Goal: Transaction & Acquisition: Purchase product/service

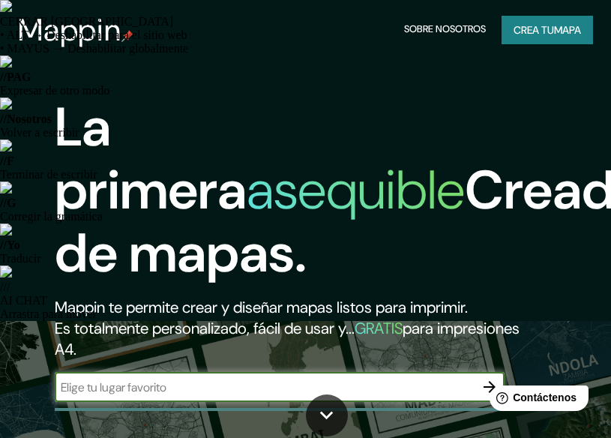
click at [289, 382] on input "text" at bounding box center [265, 386] width 420 height 17
paste input "Sindicato 5 El Teniente"
type input "Sindicato 5 El Teniente"
click at [481, 384] on html "Help Contáctenos" at bounding box center [535, 394] width 117 height 31
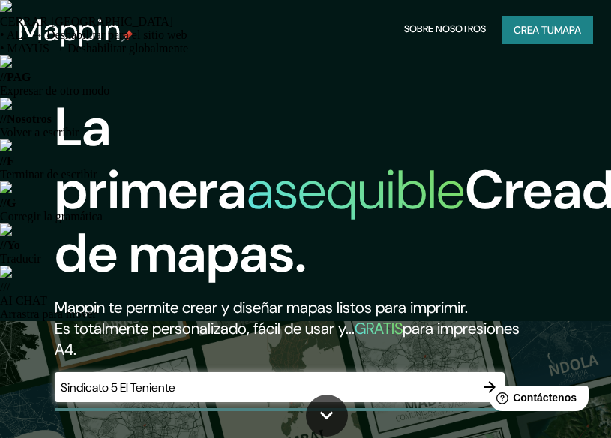
click at [486, 384] on html "Help Contáctenos" at bounding box center [535, 394] width 117 height 31
click at [300, 387] on input "Sindicato 5 El Teniente" at bounding box center [265, 386] width 420 height 17
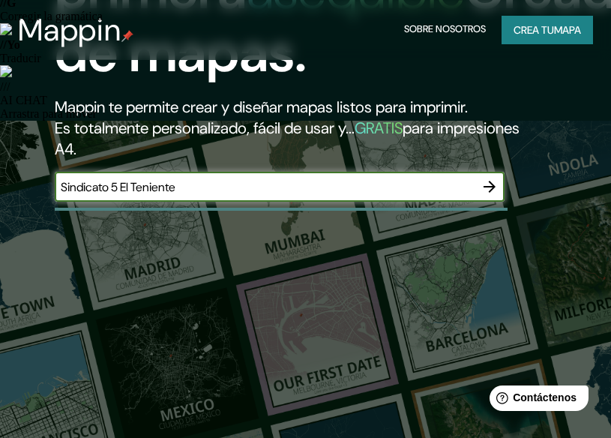
scroll to position [150, 0]
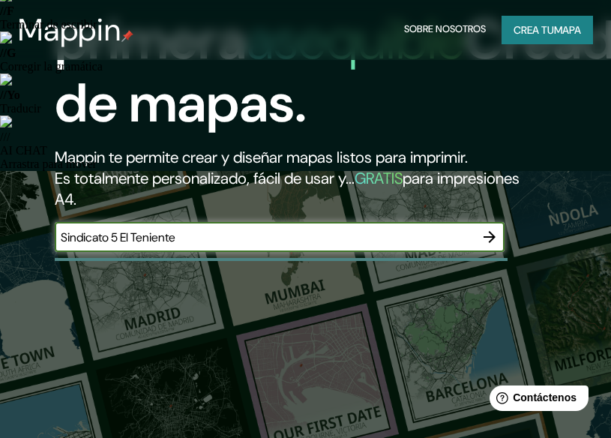
click at [489, 232] on icon "button" at bounding box center [489, 237] width 12 height 12
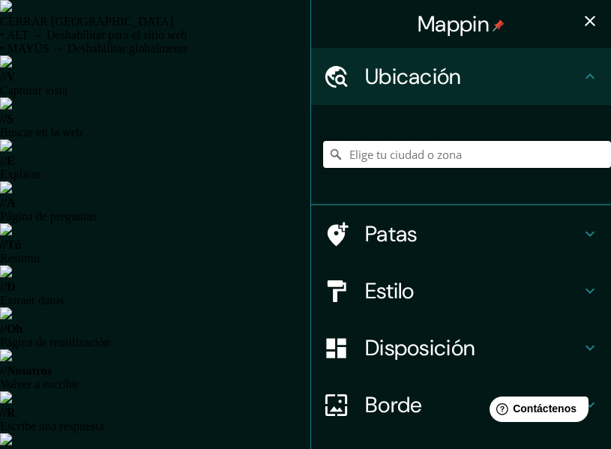
click at [376, 151] on input "Elige tu ciudad o zona" at bounding box center [467, 154] width 288 height 27
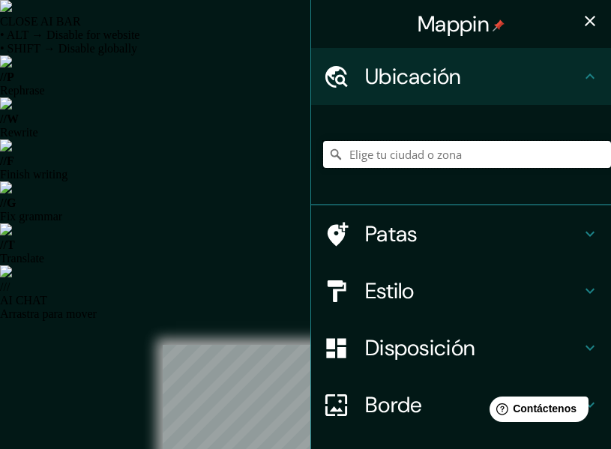
paste input "Sindicato 5 El Teniente"
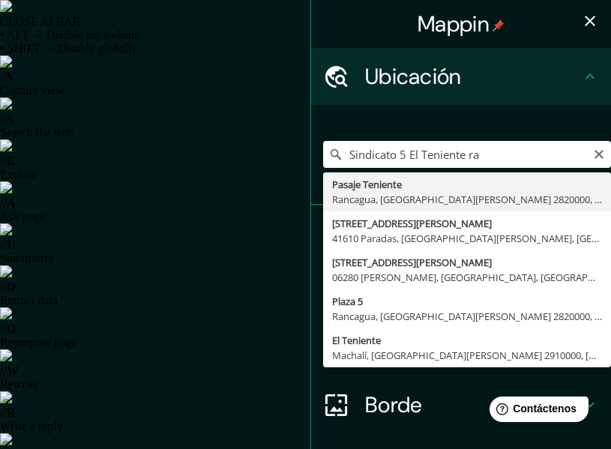
type input "Pasaje Teniente, Rancagua, Región de O'Higgins 2820000, Chile"
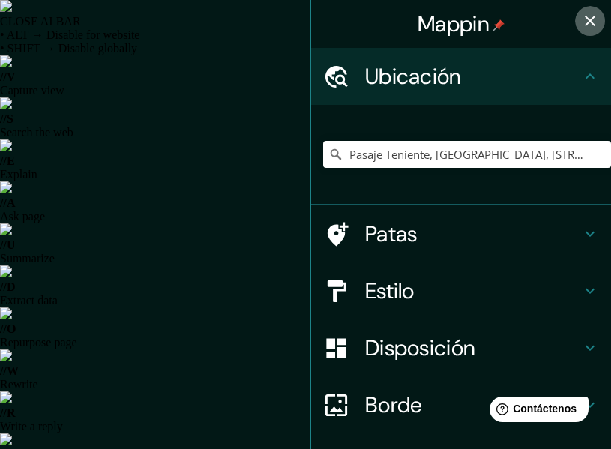
click at [581, 20] on icon "button" at bounding box center [590, 21] width 18 height 18
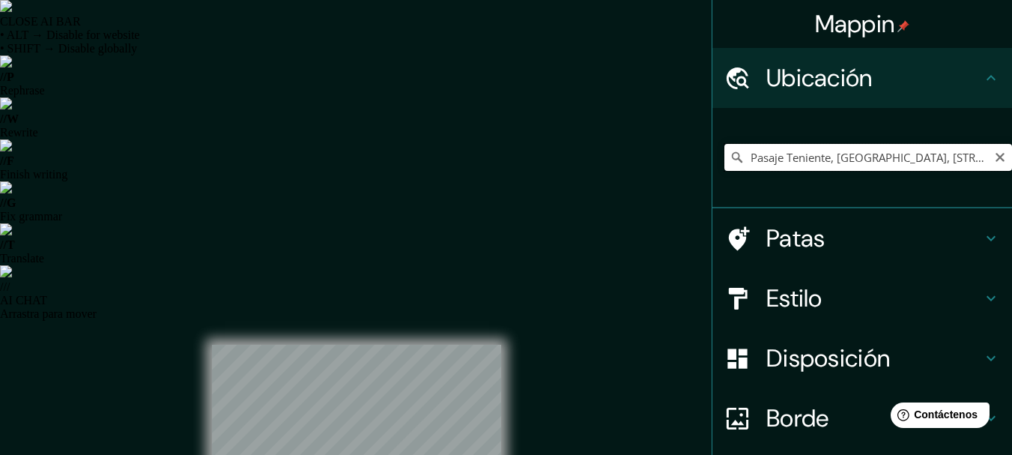
click at [621, 154] on input "Pasaje Teniente, Rancagua, Región de O'Higgins 2820000, Chile" at bounding box center [869, 157] width 288 height 27
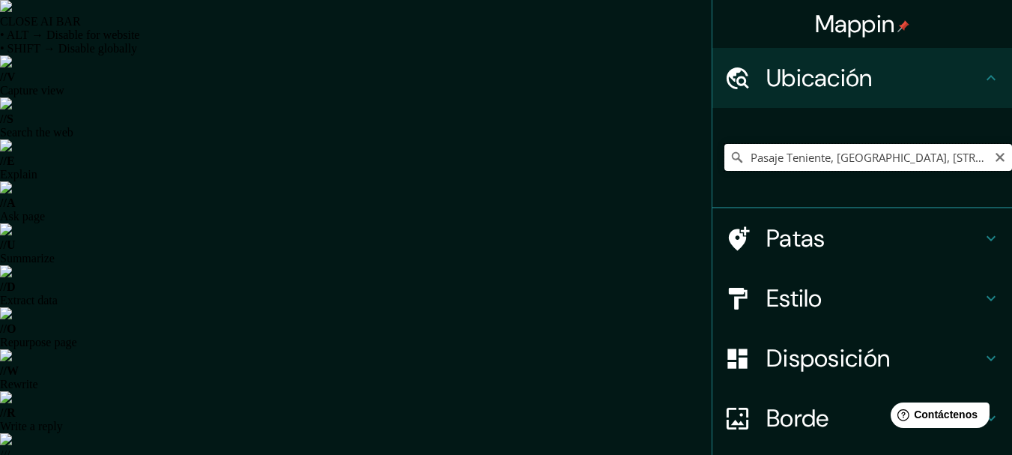
click at [621, 164] on input "Pasaje Teniente, Rancagua, Región de O'Higgins 2820000, Chile" at bounding box center [869, 157] width 288 height 27
click at [621, 158] on icon "Claro" at bounding box center [1000, 157] width 12 height 12
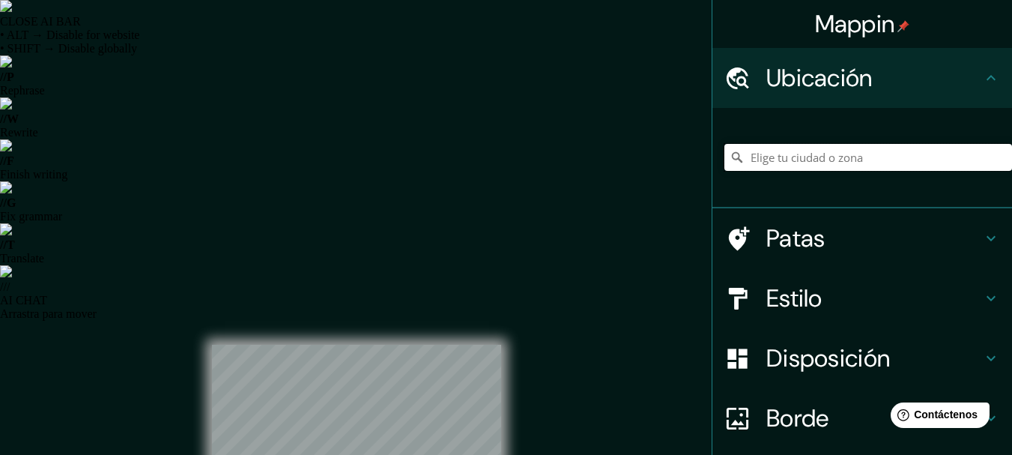
paste input "Astorga 799"
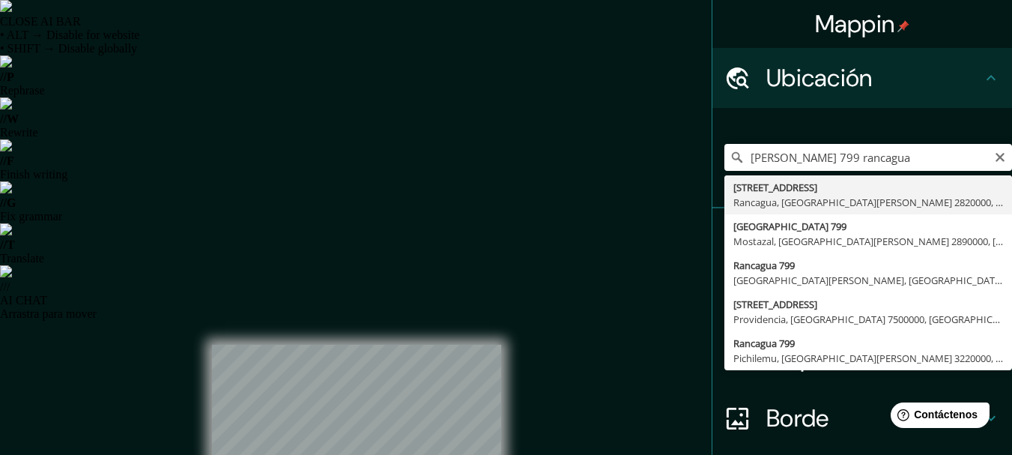
type input "Avenida La Compañía 799, Rancagua, Región de O'Higgins 2820000, Chile"
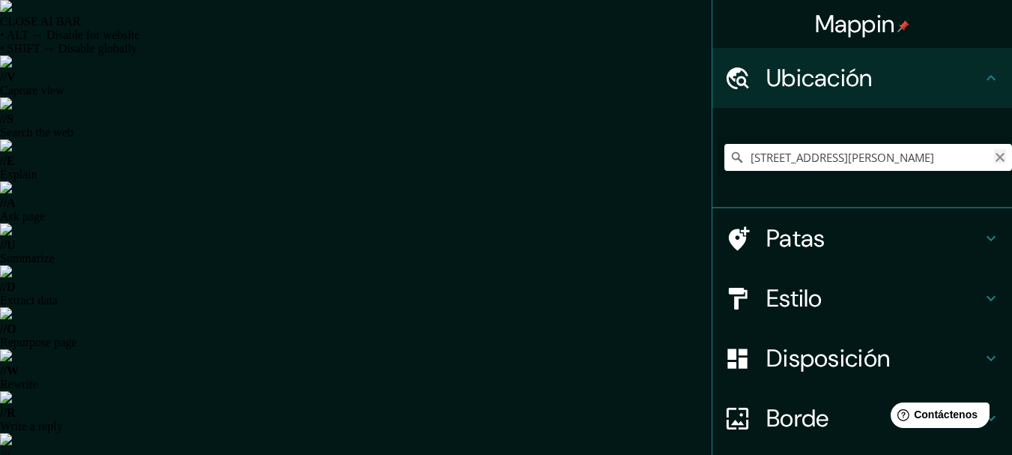
click at [621, 160] on icon "Claro" at bounding box center [1000, 157] width 9 height 9
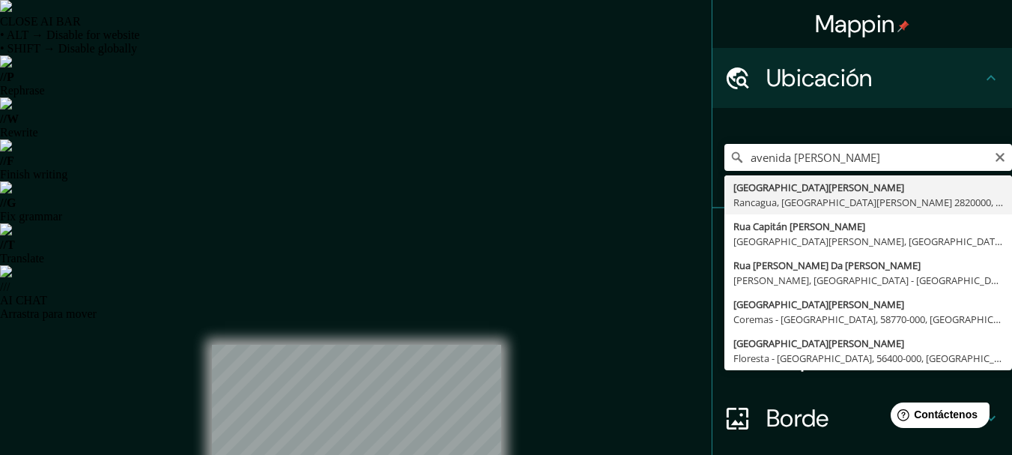
type input "[GEOGRAPHIC_DATA][PERSON_NAME], [GEOGRAPHIC_DATA], [GEOGRAPHIC_DATA][PERSON_NAM…"
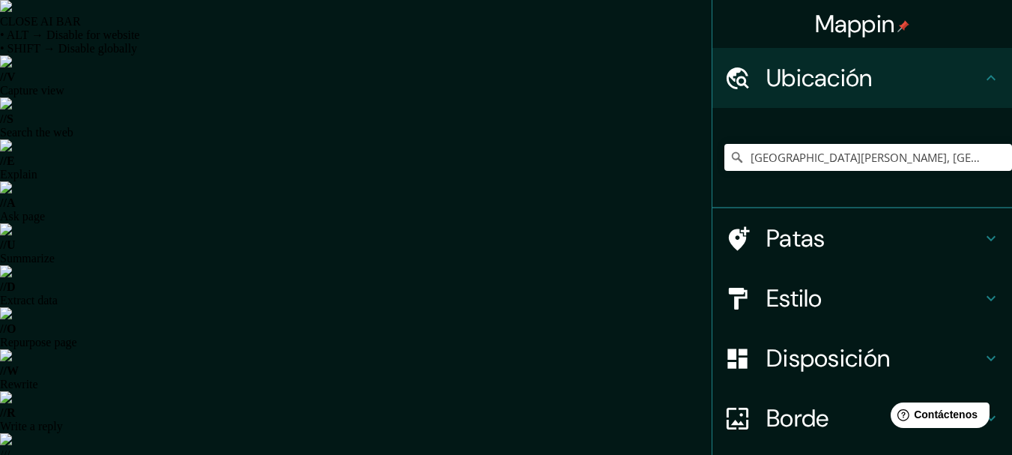
click at [621, 234] on icon at bounding box center [991, 238] width 18 height 18
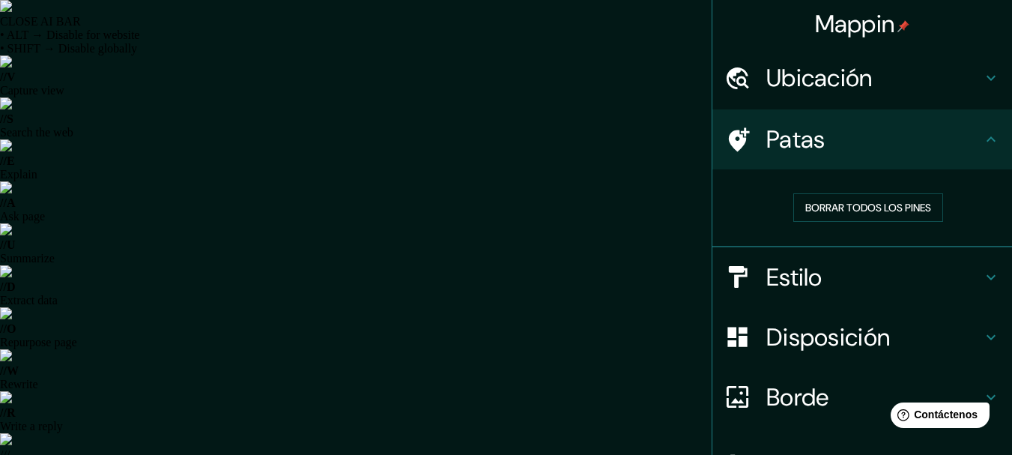
click at [621, 142] on icon at bounding box center [991, 139] width 18 height 18
click at [621, 140] on icon at bounding box center [991, 139] width 18 height 18
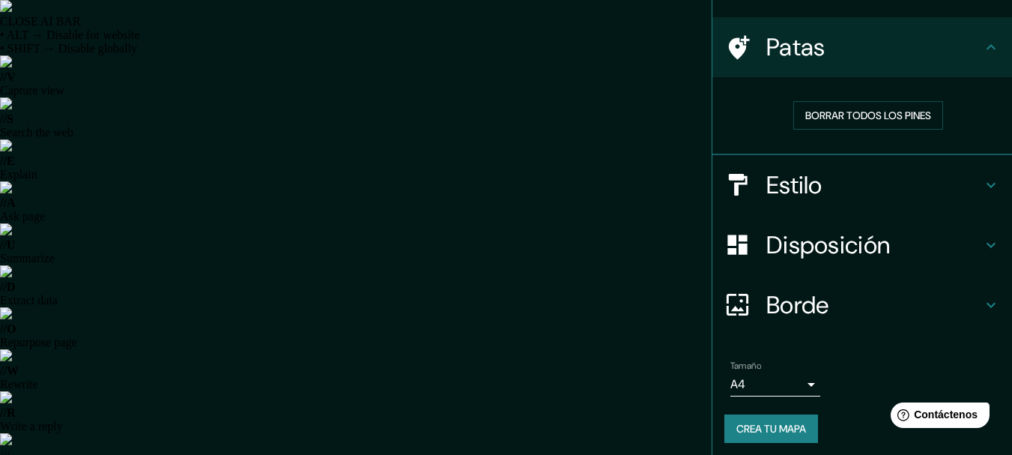
scroll to position [97, 0]
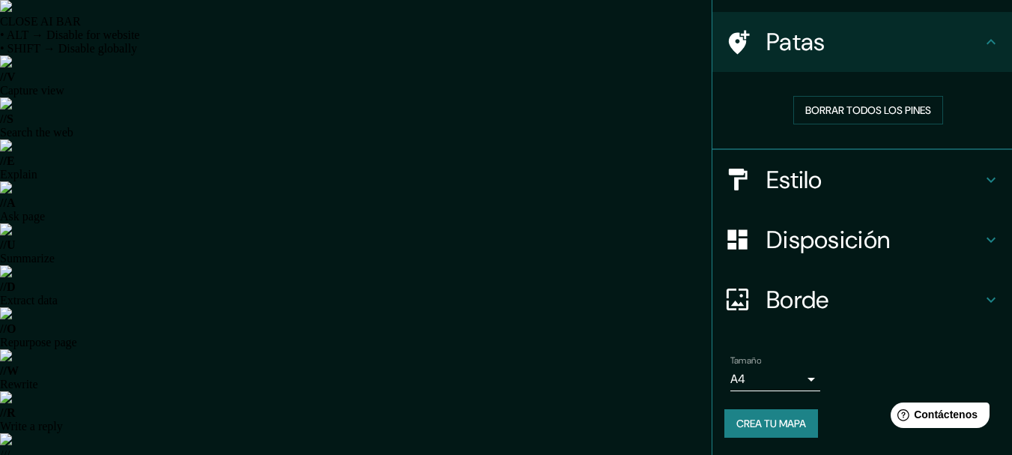
click at [621, 185] on icon at bounding box center [991, 180] width 18 height 18
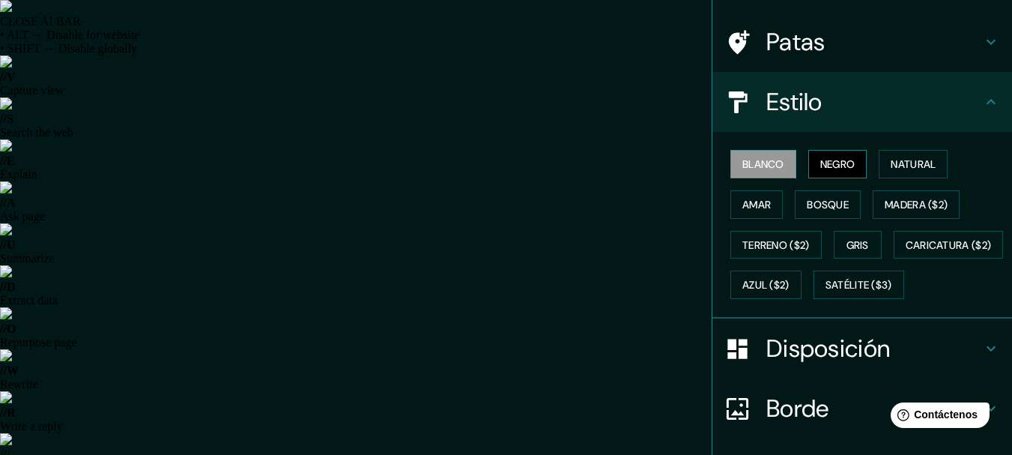
click at [621, 154] on button "Negro" at bounding box center [838, 164] width 59 height 28
click at [621, 163] on font "Natural" at bounding box center [913, 163] width 45 height 13
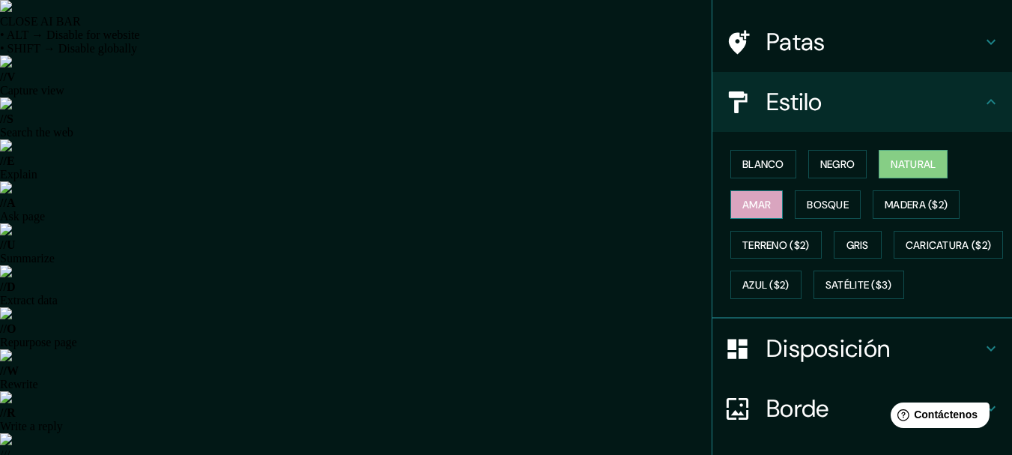
click at [621, 206] on font "Amar" at bounding box center [757, 204] width 28 height 13
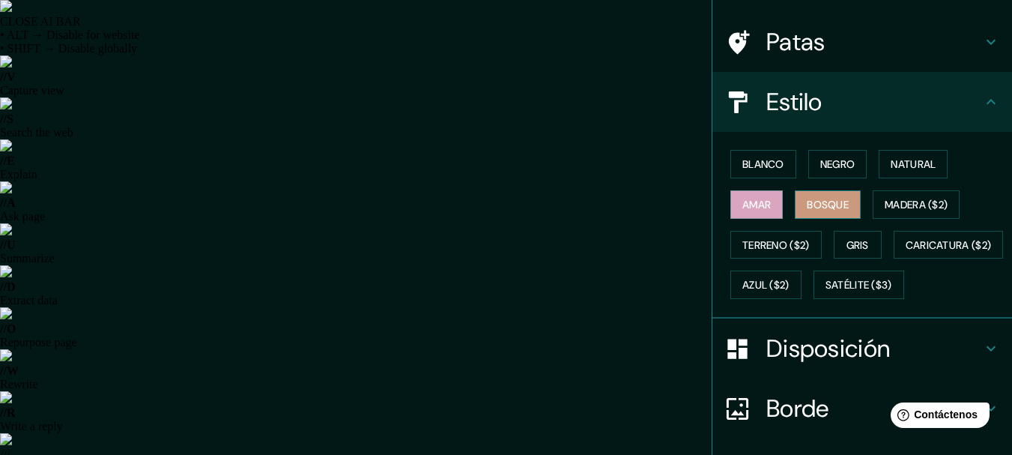
click at [621, 207] on font "Bosque" at bounding box center [828, 204] width 42 height 13
click at [621, 214] on font "Madera ($2)" at bounding box center [916, 204] width 63 height 19
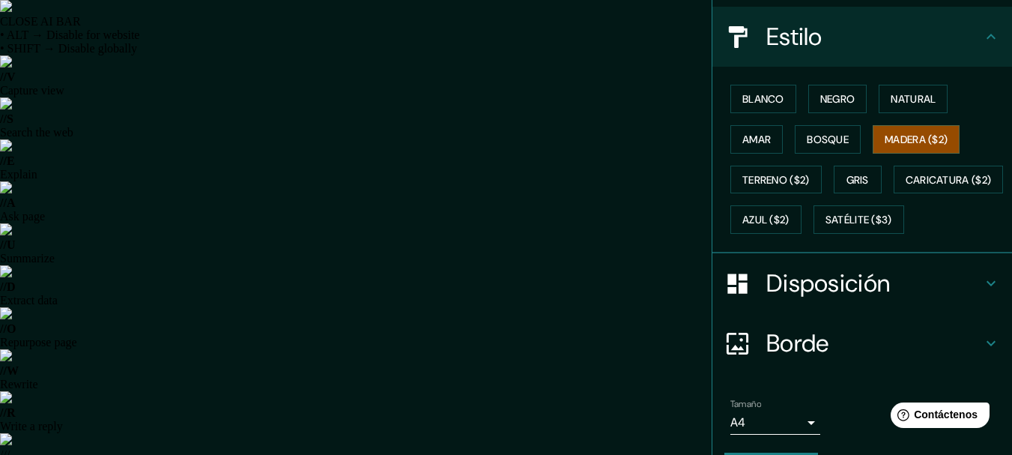
scroll to position [247, 0]
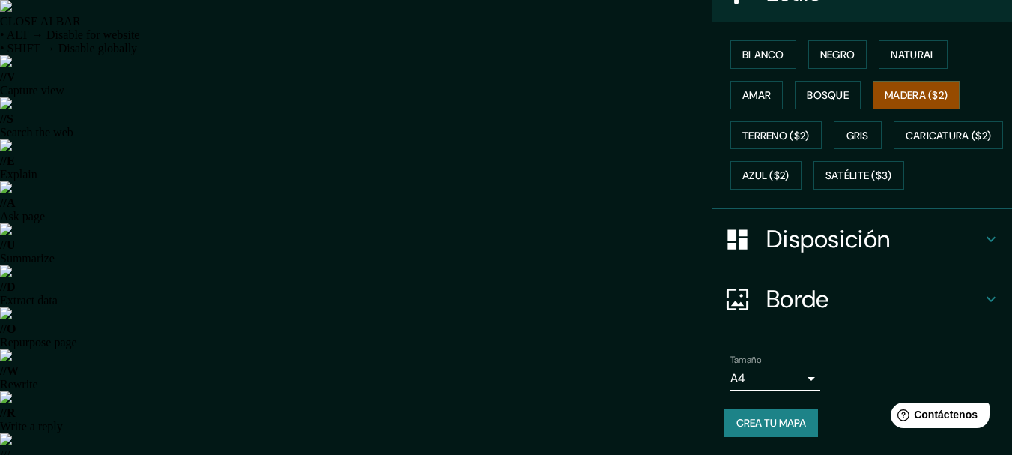
click at [621, 237] on icon at bounding box center [991, 239] width 18 height 18
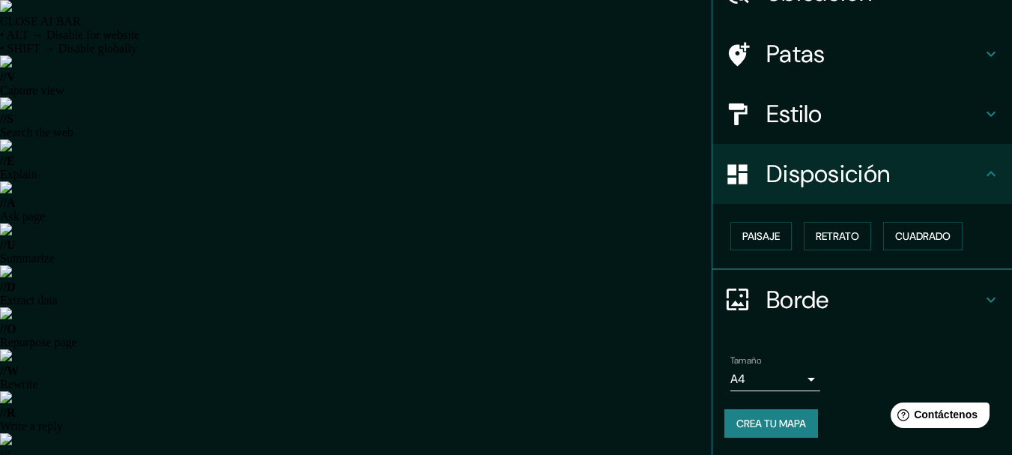
scroll to position [26, 0]
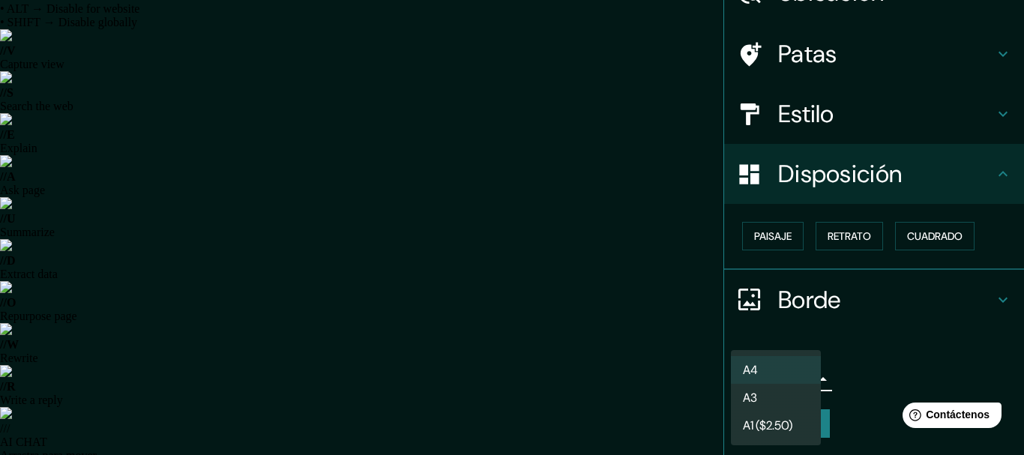
click at [621, 400] on li "A3" at bounding box center [776, 398] width 90 height 28
type input "a4"
click at [621, 400] on li "A3" at bounding box center [776, 398] width 90 height 28
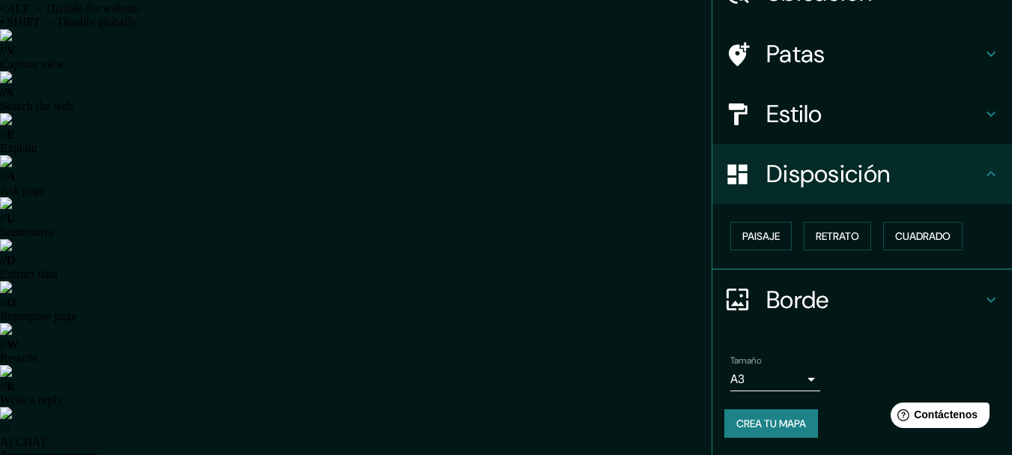
click at [621, 429] on font "Crea tu mapa" at bounding box center [772, 423] width 70 height 13
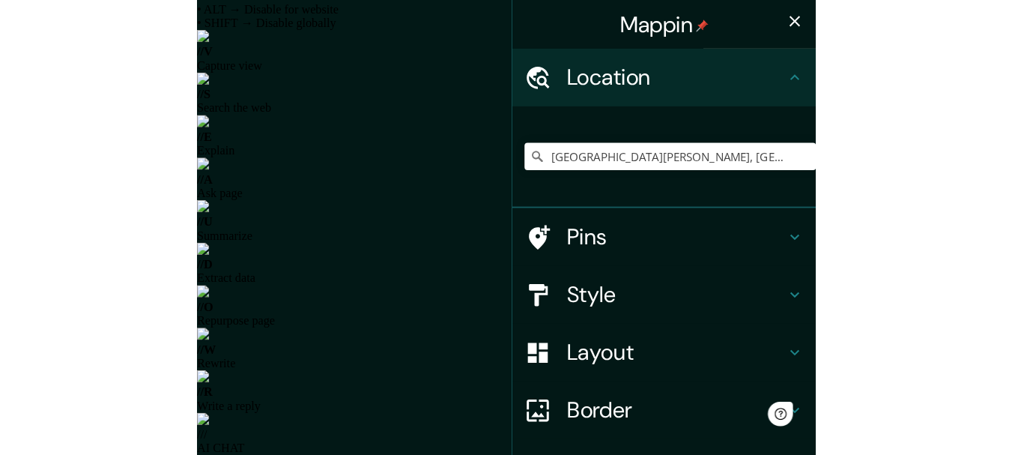
scroll to position [26, 0]
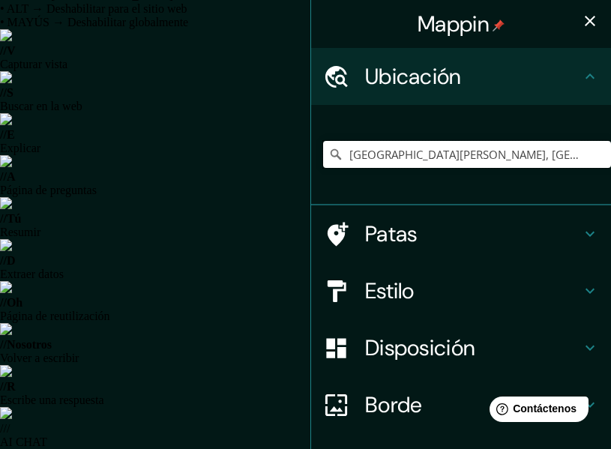
click at [528, 157] on input "[GEOGRAPHIC_DATA][PERSON_NAME], [GEOGRAPHIC_DATA], [GEOGRAPHIC_DATA][PERSON_NAM…" at bounding box center [467, 154] width 288 height 27
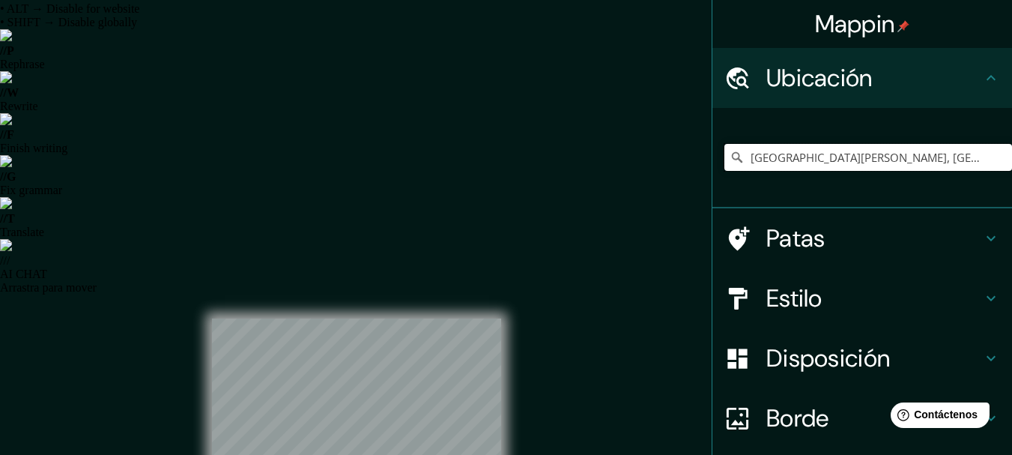
click at [610, 154] on input "[GEOGRAPHIC_DATA][PERSON_NAME], [GEOGRAPHIC_DATA], [GEOGRAPHIC_DATA][PERSON_NAM…" at bounding box center [869, 157] width 288 height 27
click at [610, 156] on input "[GEOGRAPHIC_DATA][PERSON_NAME], [GEOGRAPHIC_DATA], [GEOGRAPHIC_DATA][PERSON_NAM…" at bounding box center [869, 157] width 288 height 27
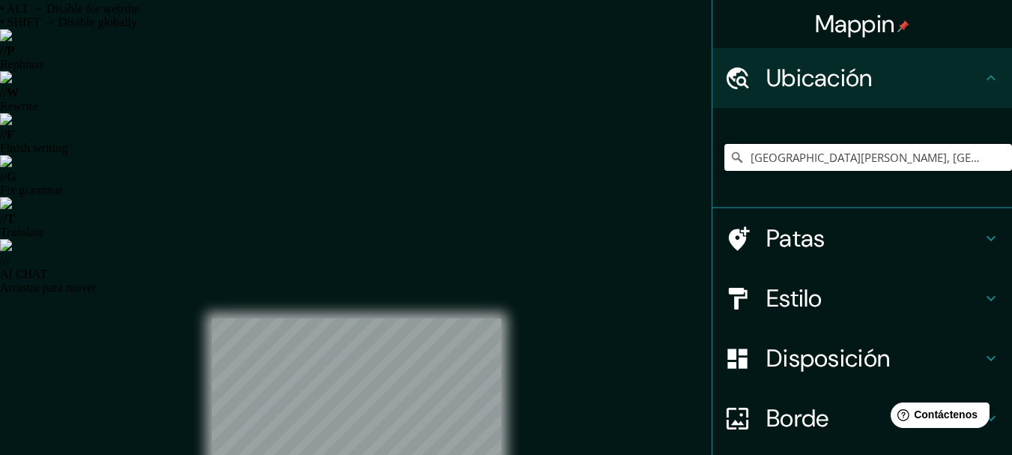
click at [610, 157] on input "[GEOGRAPHIC_DATA][PERSON_NAME], [GEOGRAPHIC_DATA], [GEOGRAPHIC_DATA][PERSON_NAM…" at bounding box center [869, 157] width 288 height 27
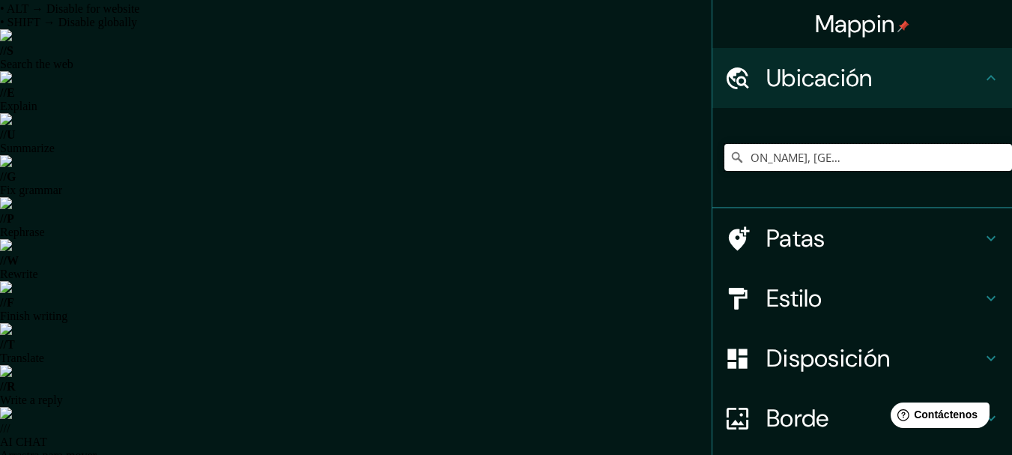
scroll to position [0, 175]
drag, startPoint x: 966, startPoint y: 157, endPoint x: 988, endPoint y: 155, distance: 21.8
click at [610, 155] on input "[GEOGRAPHIC_DATA][PERSON_NAME], [GEOGRAPHIC_DATA], [GEOGRAPHIC_DATA][PERSON_NAM…" at bounding box center [869, 157] width 288 height 27
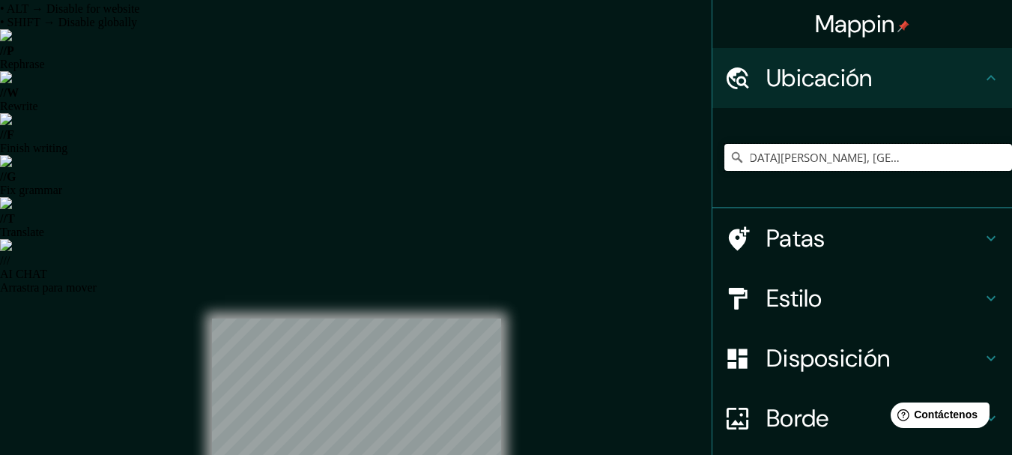
scroll to position [0, 0]
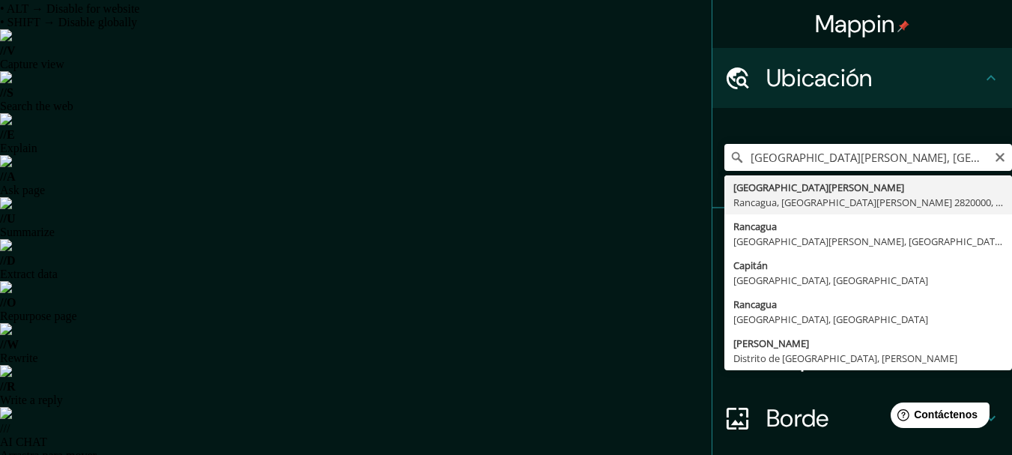
type input "[GEOGRAPHIC_DATA][PERSON_NAME], [GEOGRAPHIC_DATA], [GEOGRAPHIC_DATA][PERSON_NAM…"
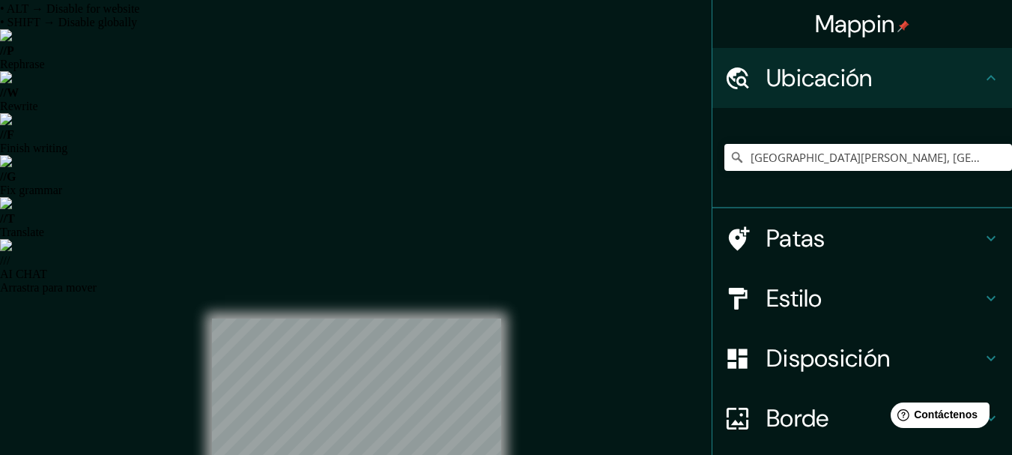
click at [610, 301] on h4 "Estilo" at bounding box center [875, 298] width 216 height 30
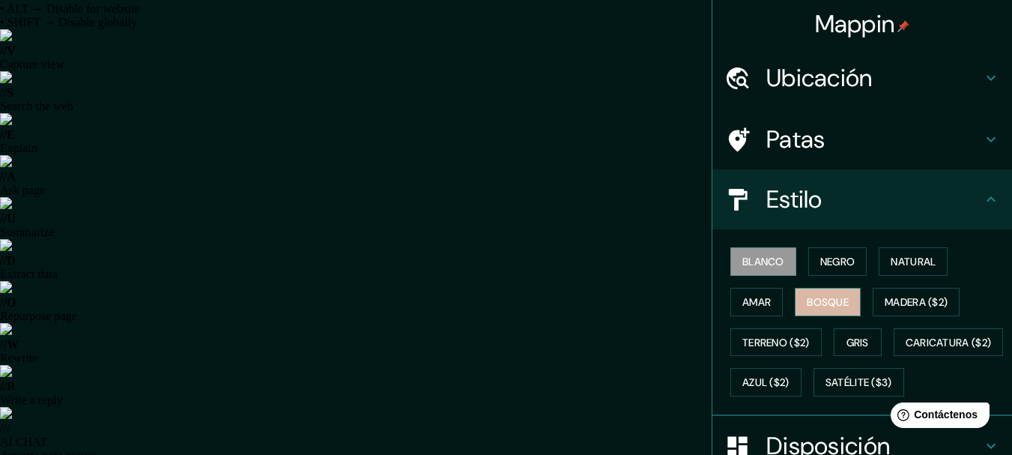
click at [610, 299] on font "Bosque" at bounding box center [828, 301] width 42 height 13
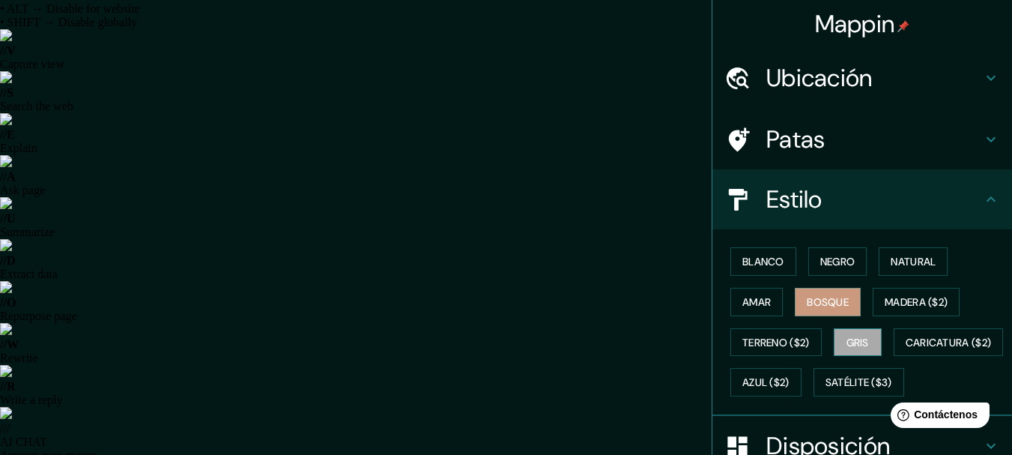
click at [610, 342] on font "Gris" at bounding box center [858, 342] width 22 height 13
click at [610, 257] on font "Natural" at bounding box center [913, 261] width 45 height 13
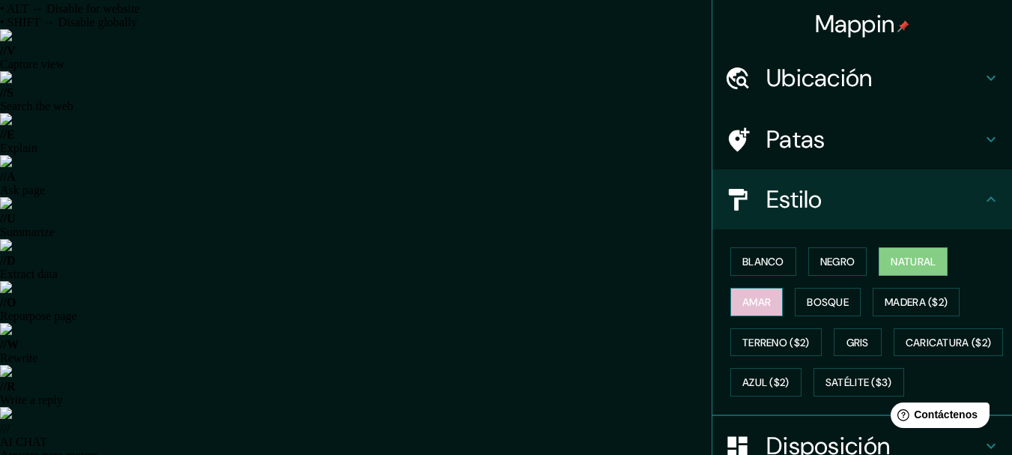
click at [610, 293] on font "Amar" at bounding box center [757, 301] width 28 height 19
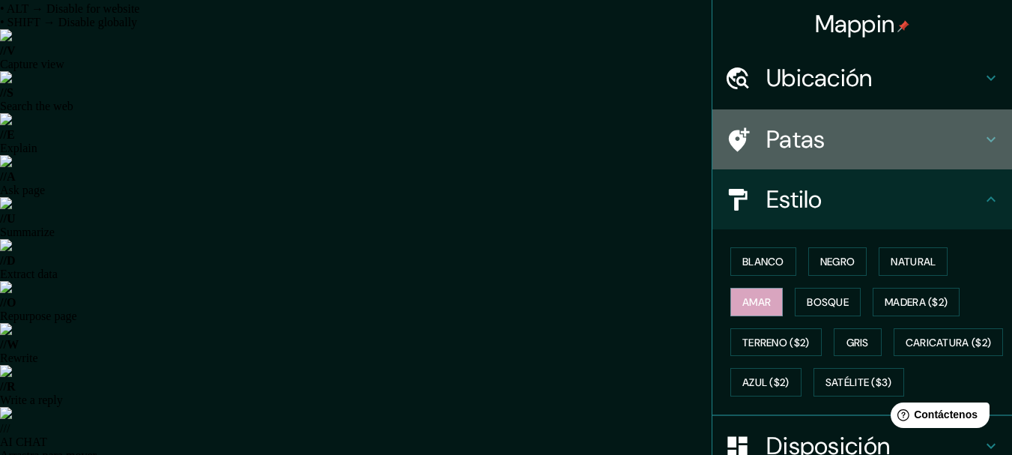
click at [610, 140] on icon at bounding box center [991, 139] width 18 height 18
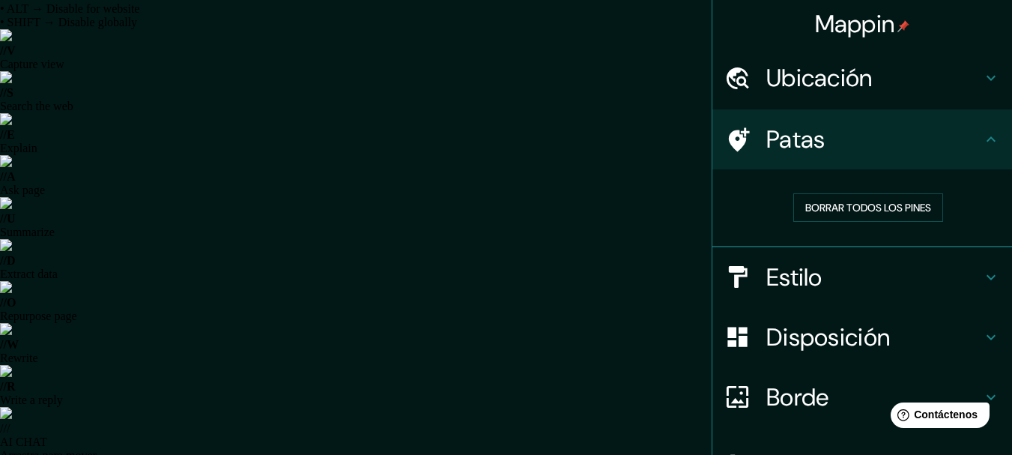
click at [610, 140] on icon at bounding box center [991, 138] width 9 height 5
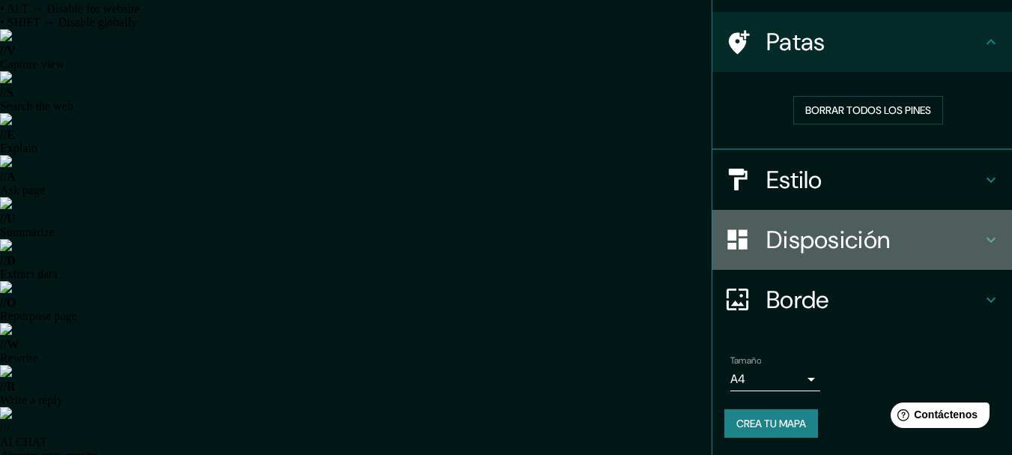
click at [610, 236] on icon at bounding box center [991, 240] width 18 height 18
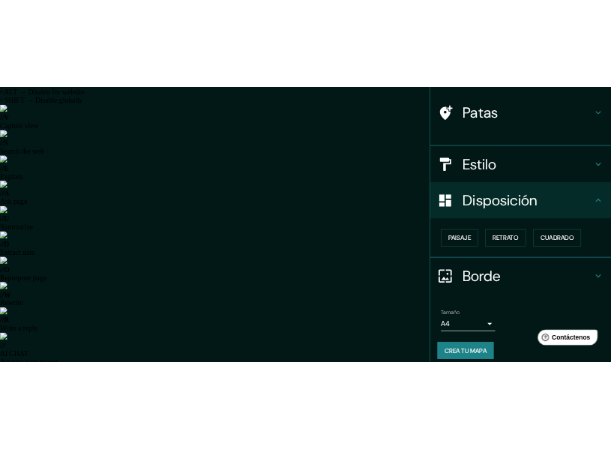
scroll to position [85, 0]
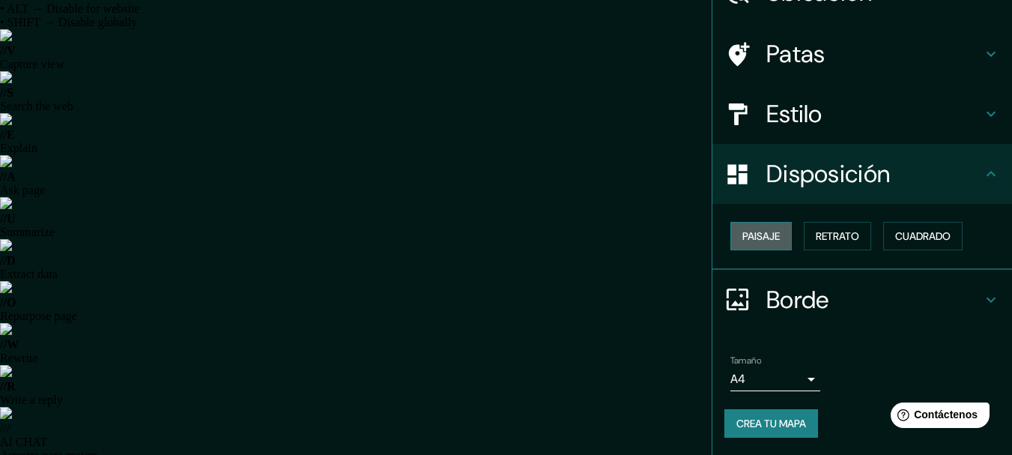
click at [610, 243] on font "Paisaje" at bounding box center [761, 235] width 37 height 13
click at [610, 240] on font "Retrato" at bounding box center [837, 235] width 43 height 13
click at [610, 239] on font "Cuadrado" at bounding box center [923, 235] width 55 height 13
click at [610, 237] on font "Paisaje" at bounding box center [761, 235] width 37 height 13
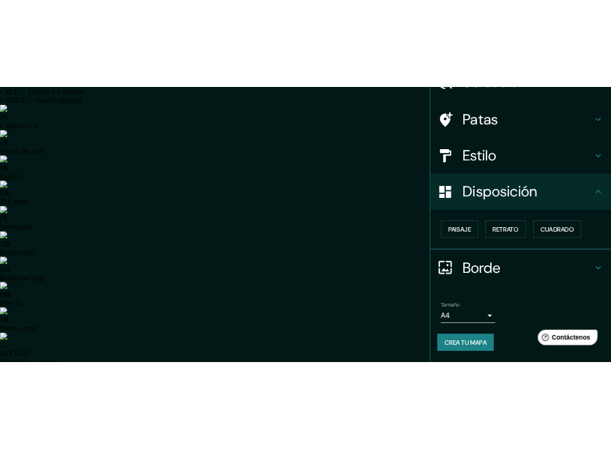
scroll to position [76, 0]
